Goal: Check status: Check status

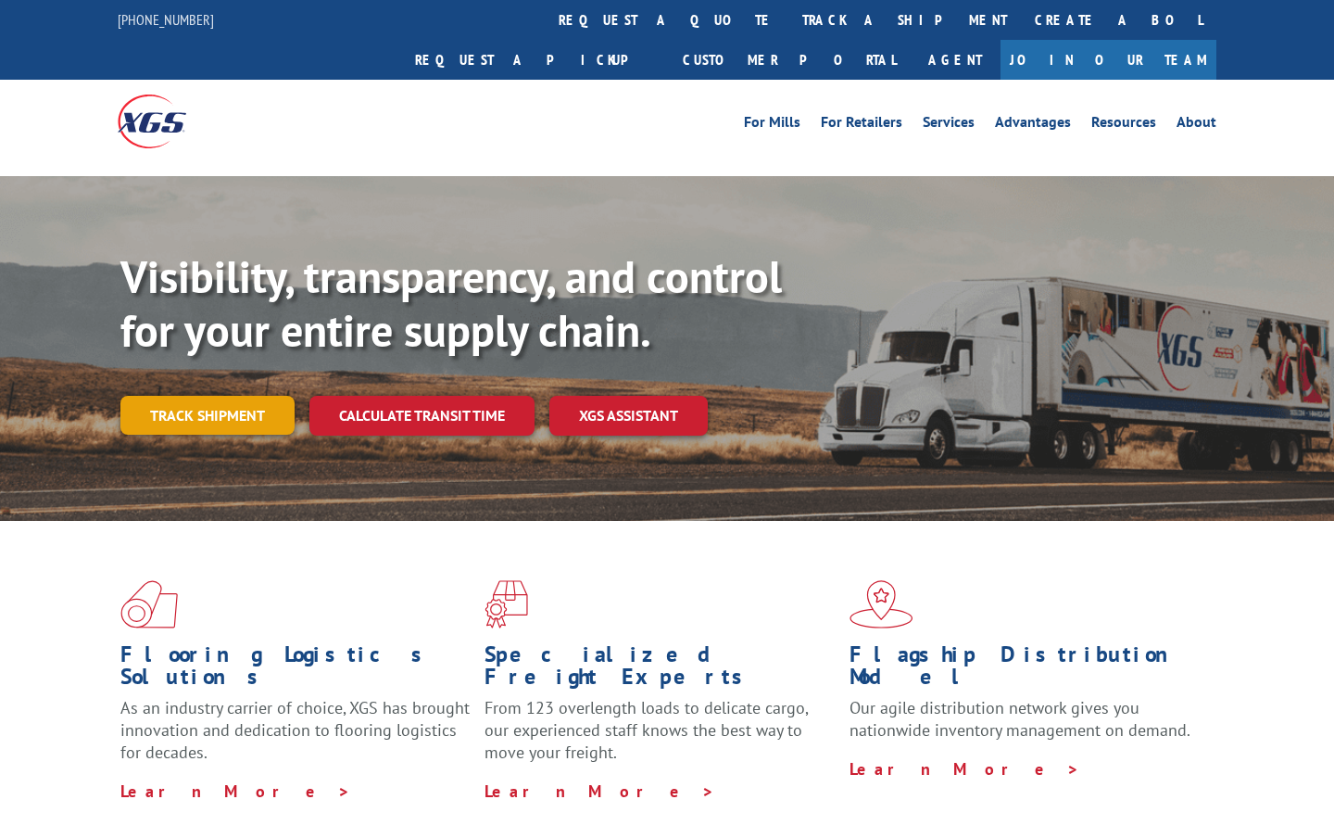
click at [238, 396] on link "Track shipment" at bounding box center [207, 415] width 174 height 39
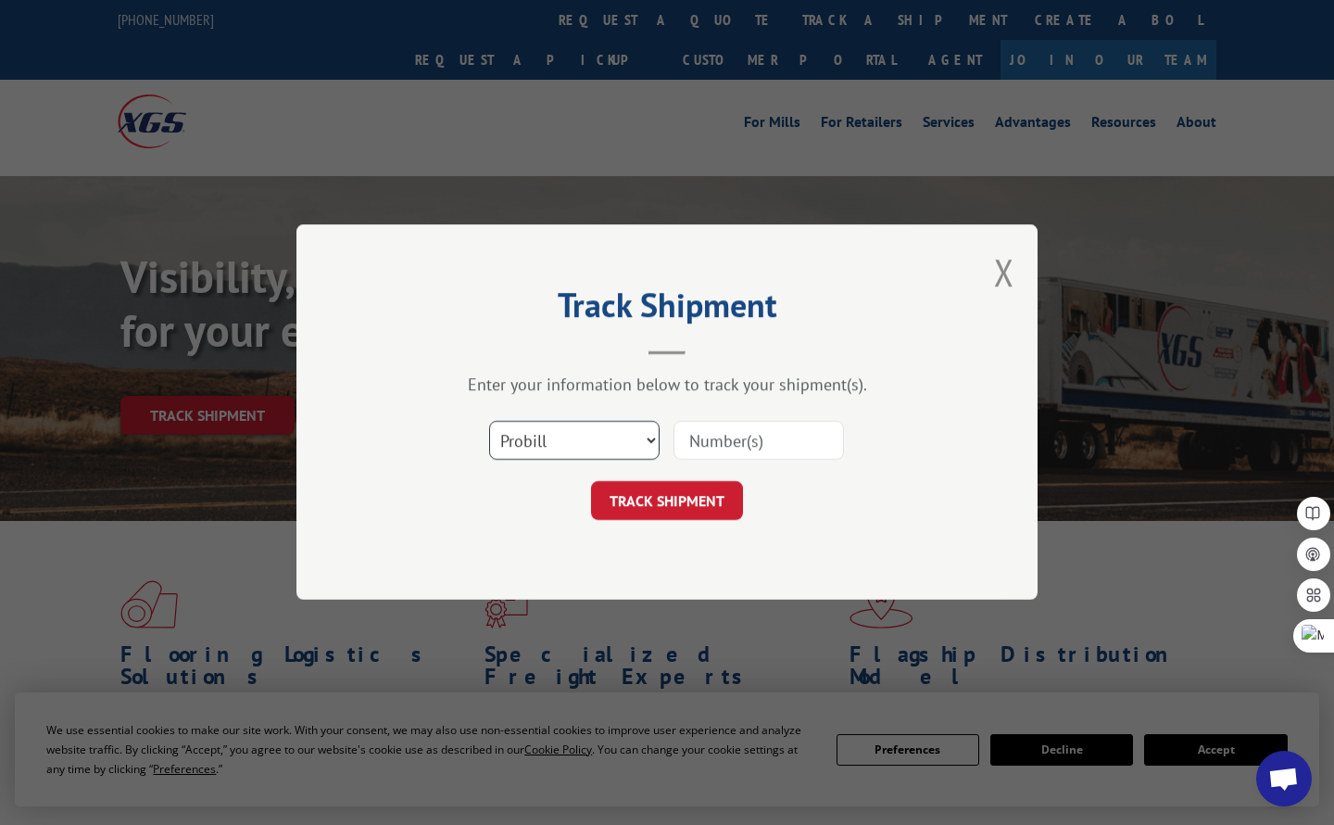
click at [562, 443] on select "Select category... Probill BOL PO" at bounding box center [574, 441] width 170 height 39
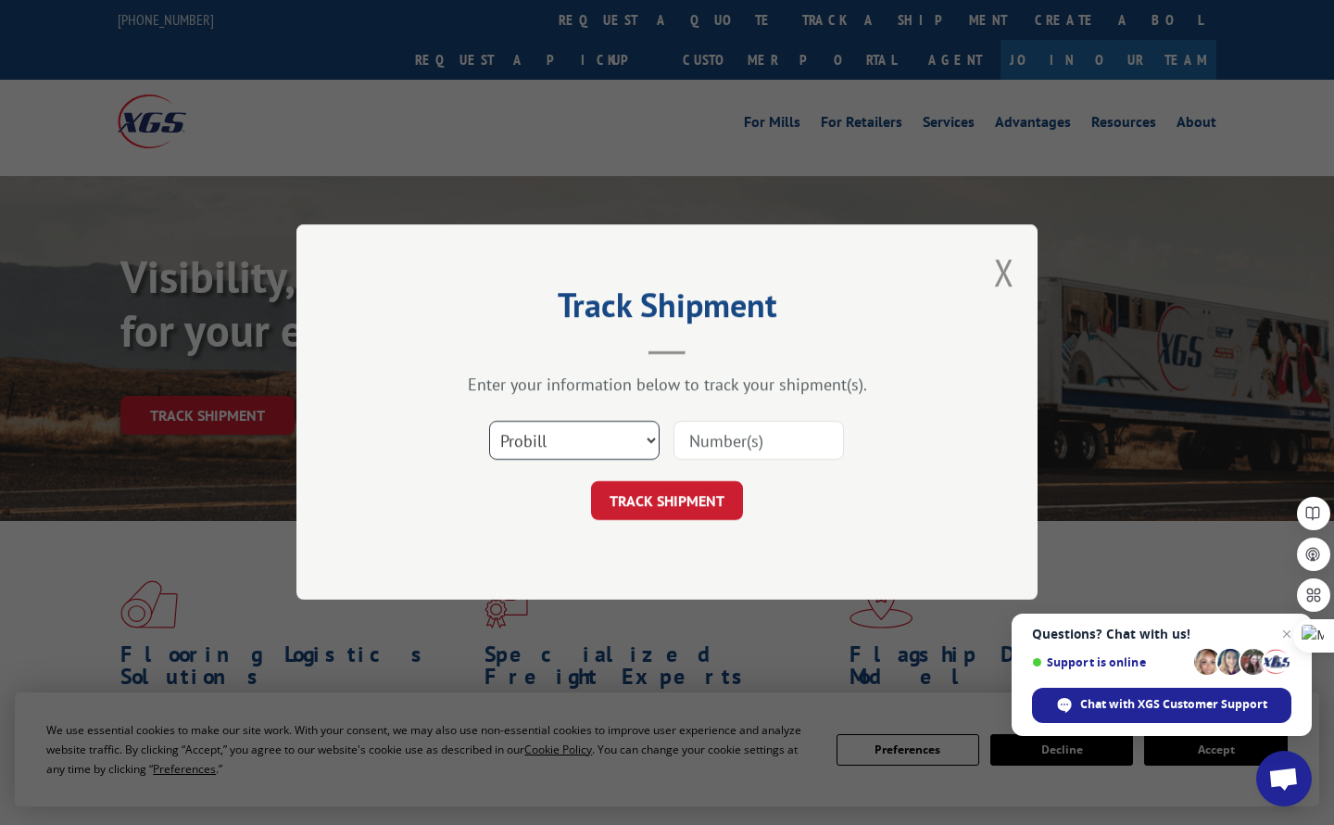
select select "bol"
click at [489, 422] on select "Select category... Probill BOL PO" at bounding box center [574, 441] width 170 height 39
click at [734, 439] on input at bounding box center [759, 441] width 170 height 39
paste input "3375245"
type input "3375245"
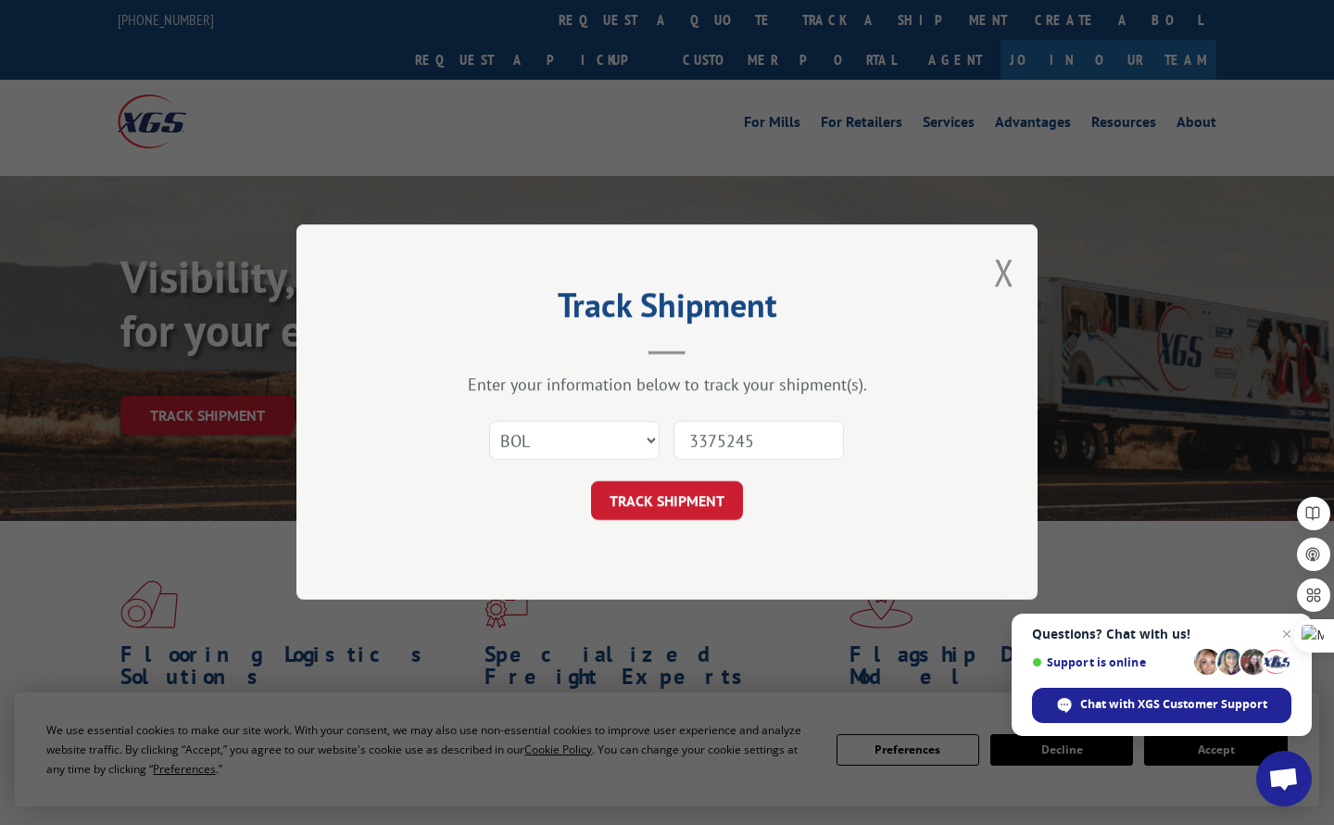
click at [675, 532] on div "Track Shipment Enter your information below to track your shipment(s). Select c…" at bounding box center [667, 411] width 741 height 375
click at [683, 499] on button "TRACK SHIPMENT" at bounding box center [667, 501] width 152 height 39
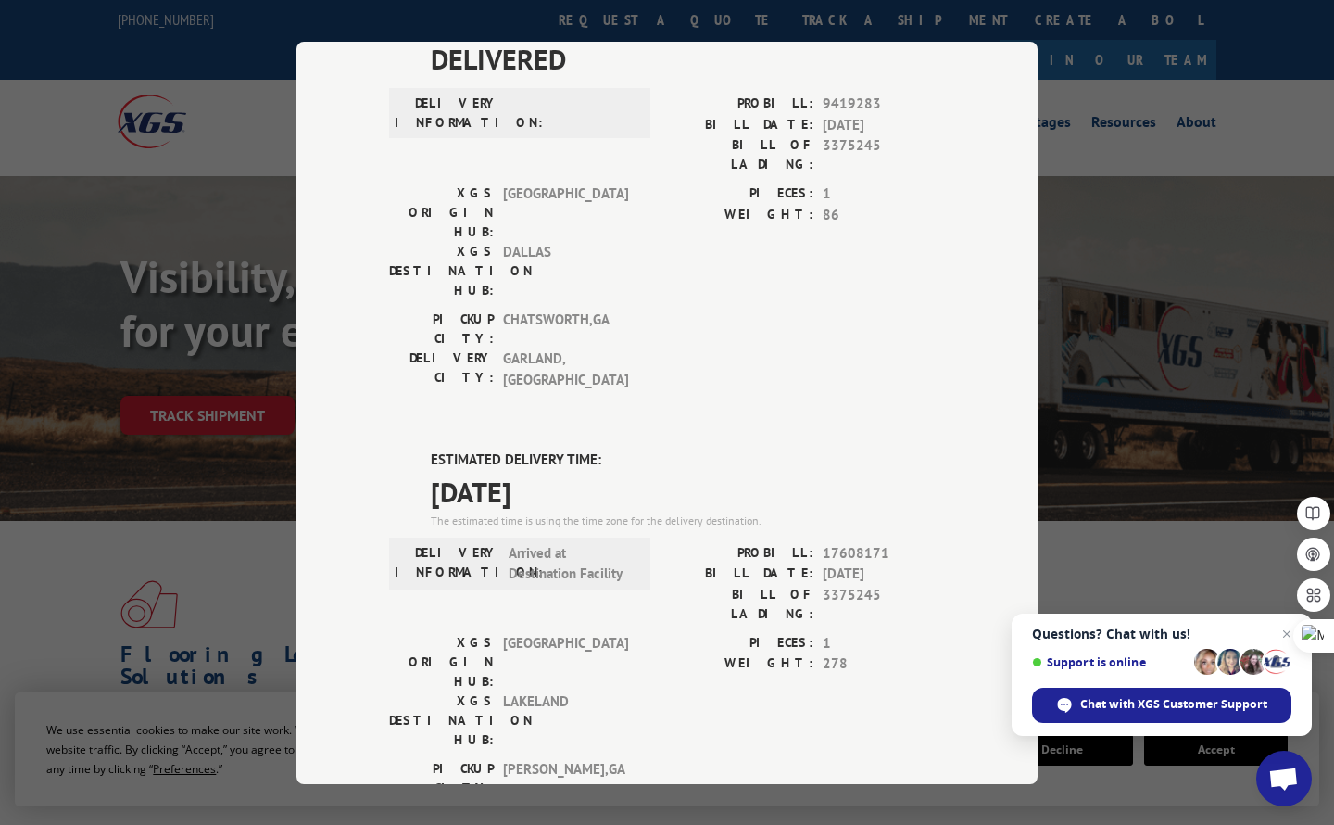
scroll to position [185, 0]
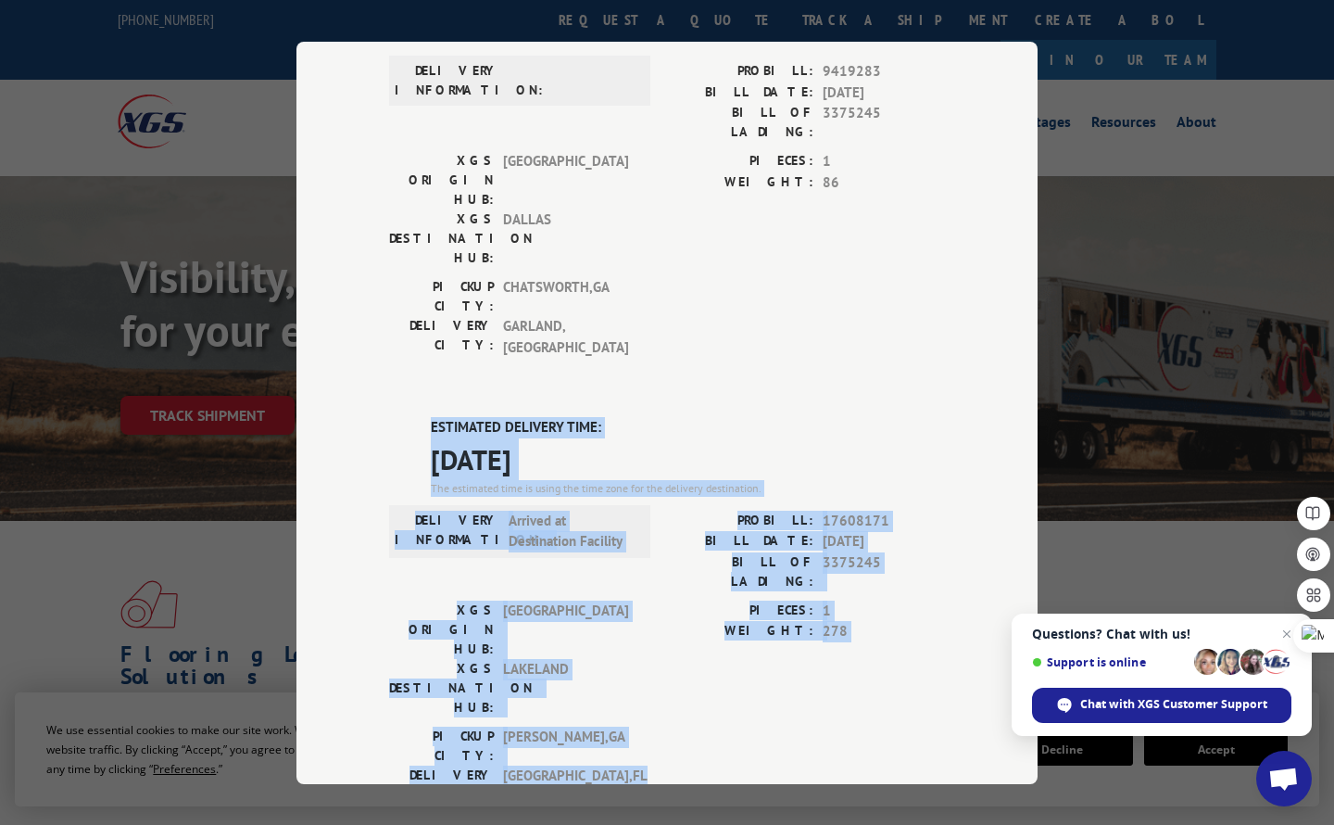
drag, startPoint x: 418, startPoint y: 309, endPoint x: 854, endPoint y: 568, distance: 507.3
click at [854, 568] on div "ESTIMATED DELIVERY TIME: [DATE] The estimated time is using the time zone for t…" at bounding box center [667, 750] width 556 height 666
click at [601, 764] on span "[GEOGRAPHIC_DATA] , [GEOGRAPHIC_DATA]" at bounding box center [565, 783] width 125 height 39
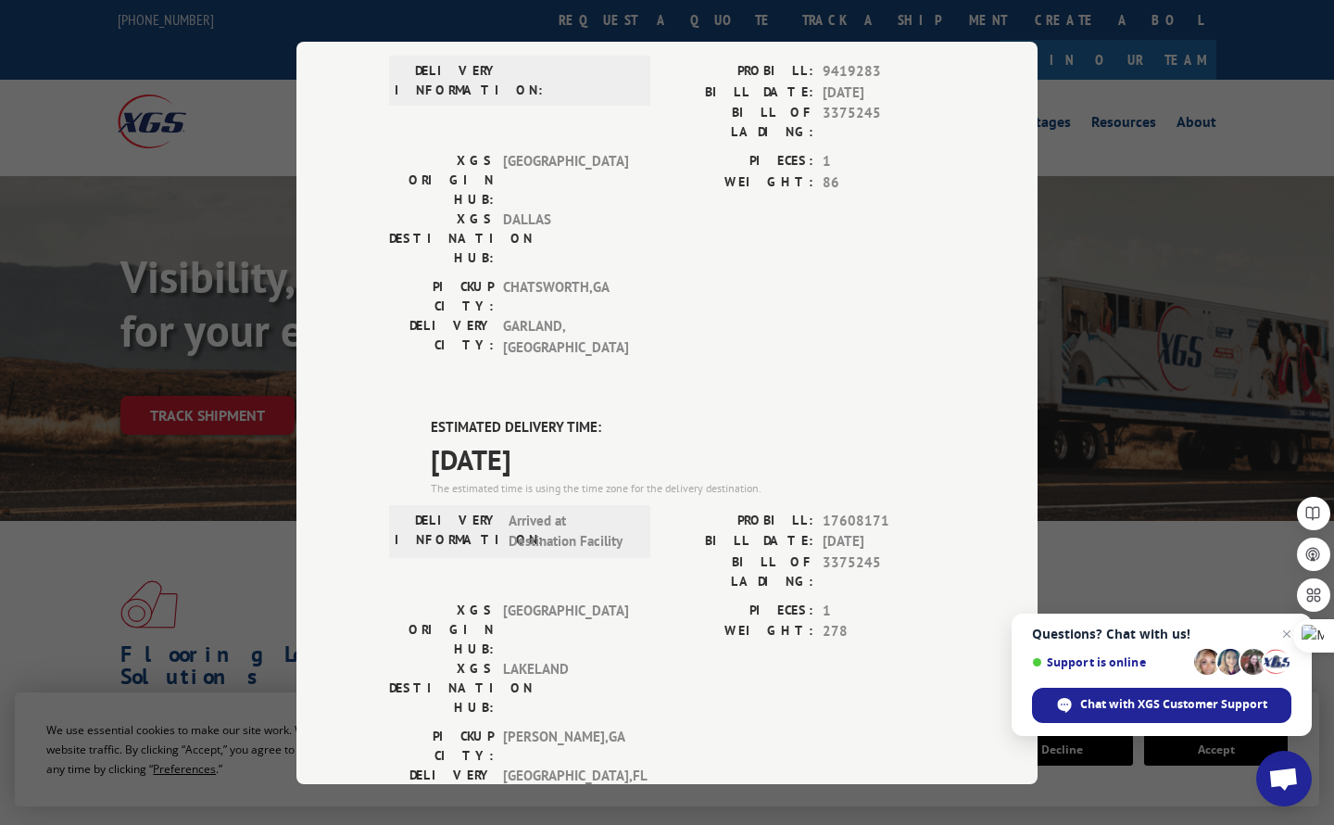
scroll to position [0, 0]
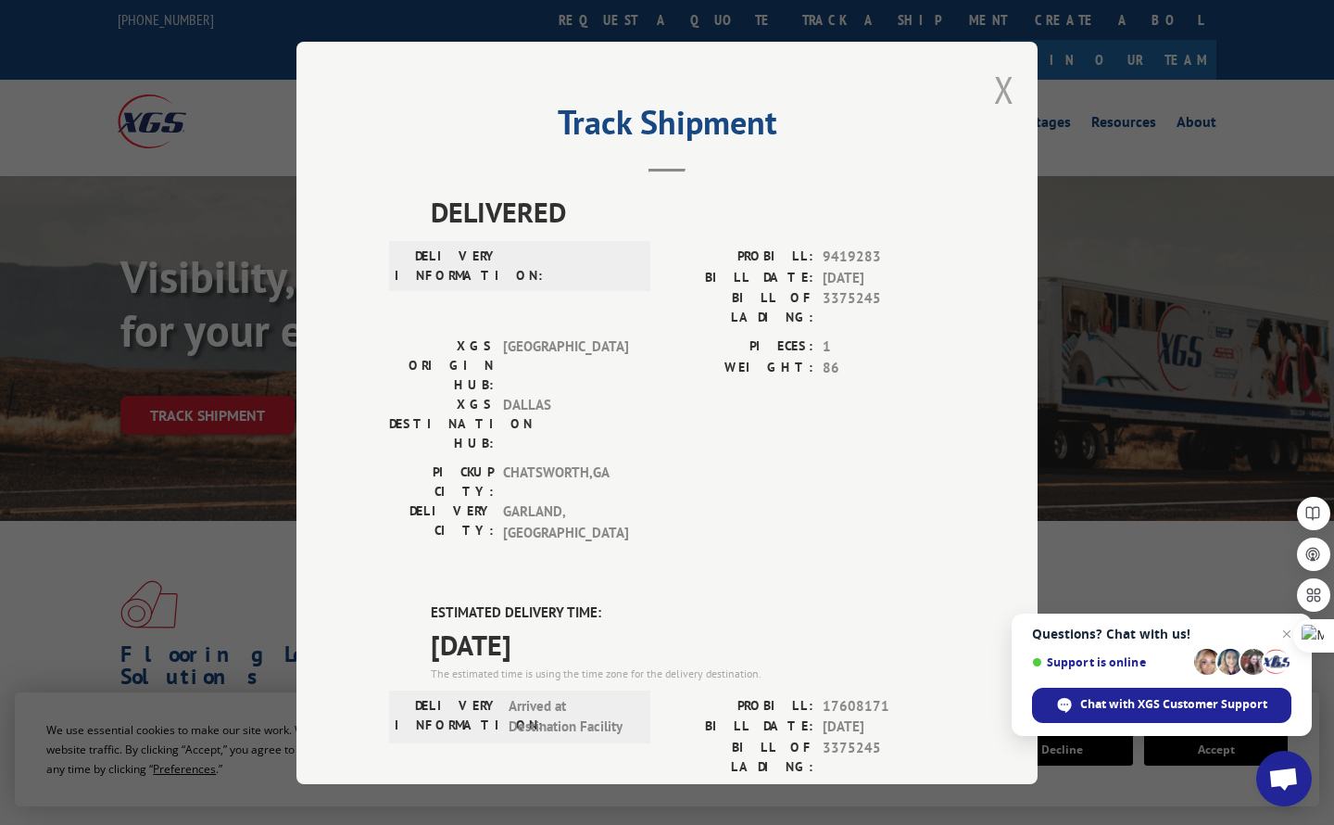
click at [995, 93] on button "Close modal" at bounding box center [1004, 89] width 20 height 49
